Goal: Task Accomplishment & Management: Manage account settings

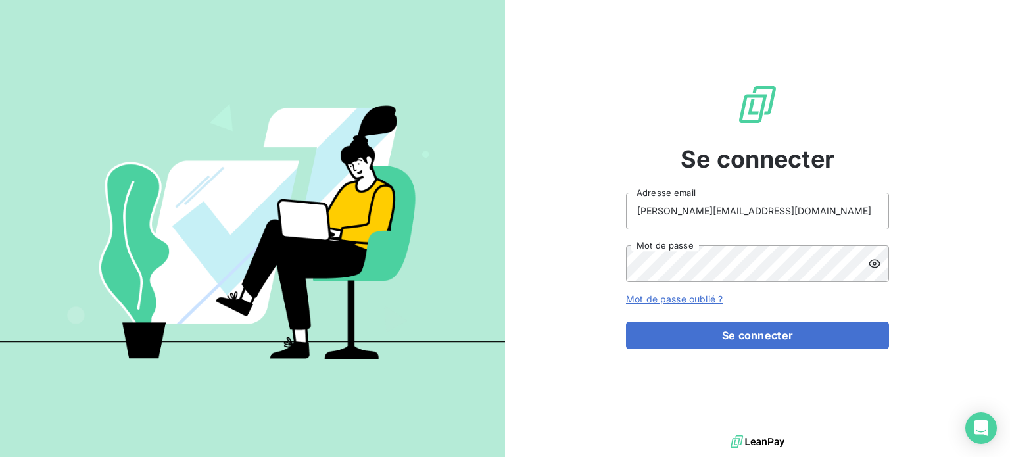
click at [526, 227] on div "Se connecter [PERSON_NAME][EMAIL_ADDRESS][DOMAIN_NAME] Adresse email Mot de pas…" at bounding box center [757, 216] width 505 height 432
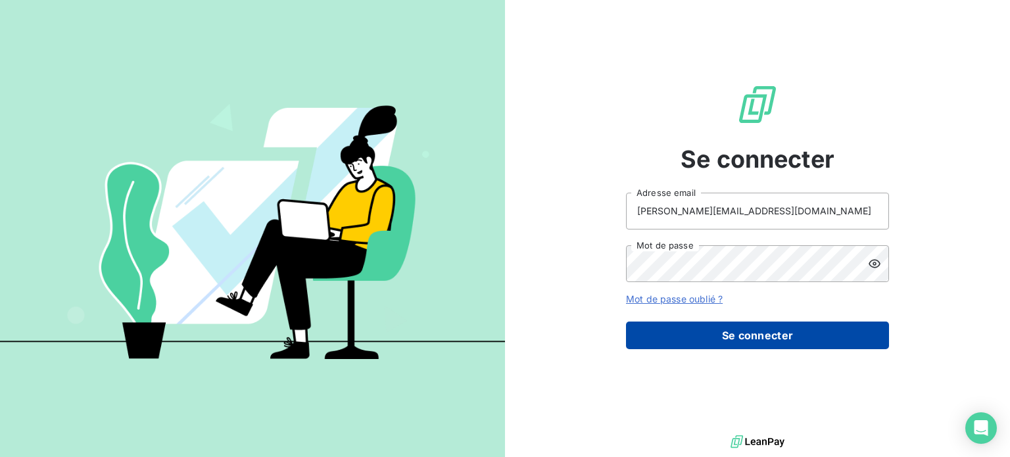
click at [784, 341] on button "Se connecter" at bounding box center [757, 335] width 263 height 28
